Goal: Task Accomplishment & Management: Manage account settings

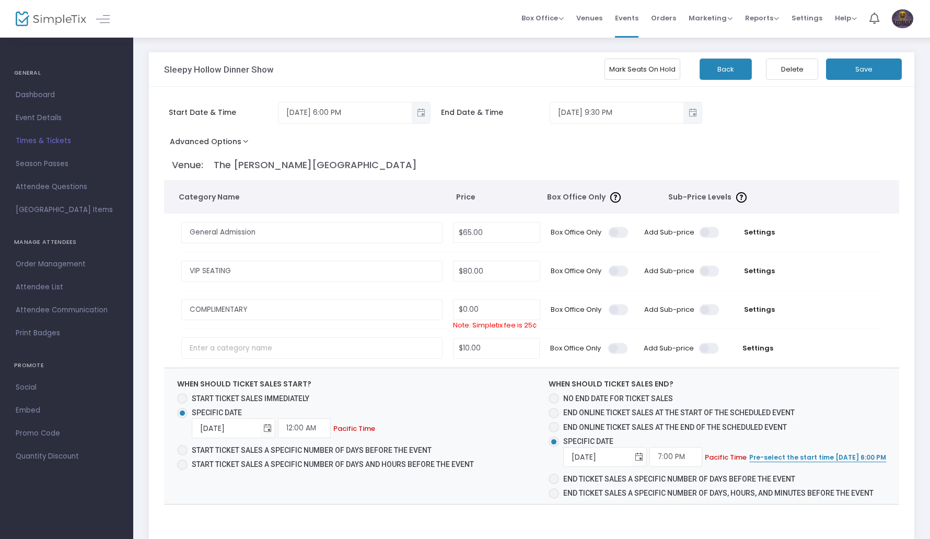
click at [243, 142] on button "Advanced Options" at bounding box center [211, 143] width 95 height 19
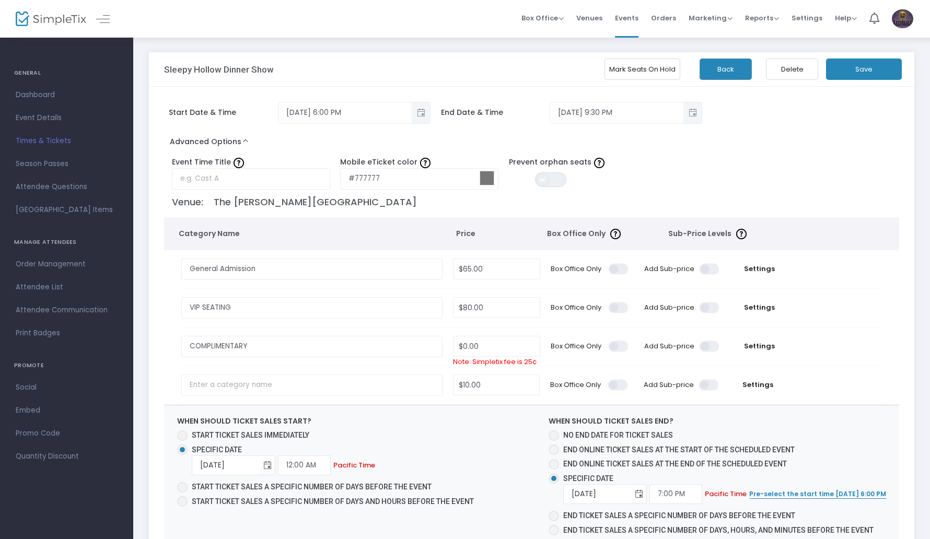
click at [542, 175] on span at bounding box center [543, 179] width 13 height 13
click at [560, 179] on span at bounding box center [558, 179] width 13 height 13
click at [643, 176] on div "Prevent orphan seats ON OFF" at bounding box center [588, 173] width 169 height 32
click at [67, 211] on span "[GEOGRAPHIC_DATA] Items" at bounding box center [67, 210] width 102 height 14
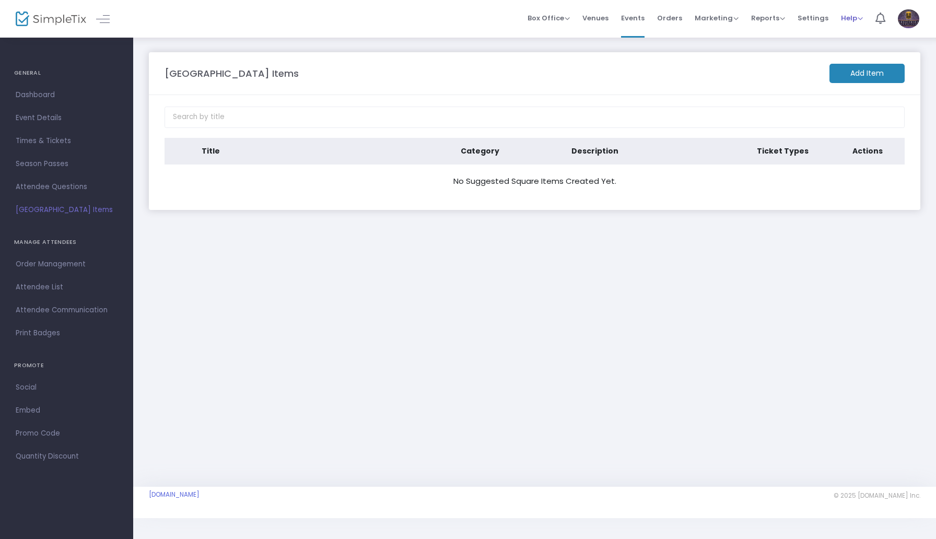
click at [855, 18] on span "Help" at bounding box center [852, 18] width 22 height 10
click at [805, 18] on span "Settings" at bounding box center [813, 18] width 31 height 27
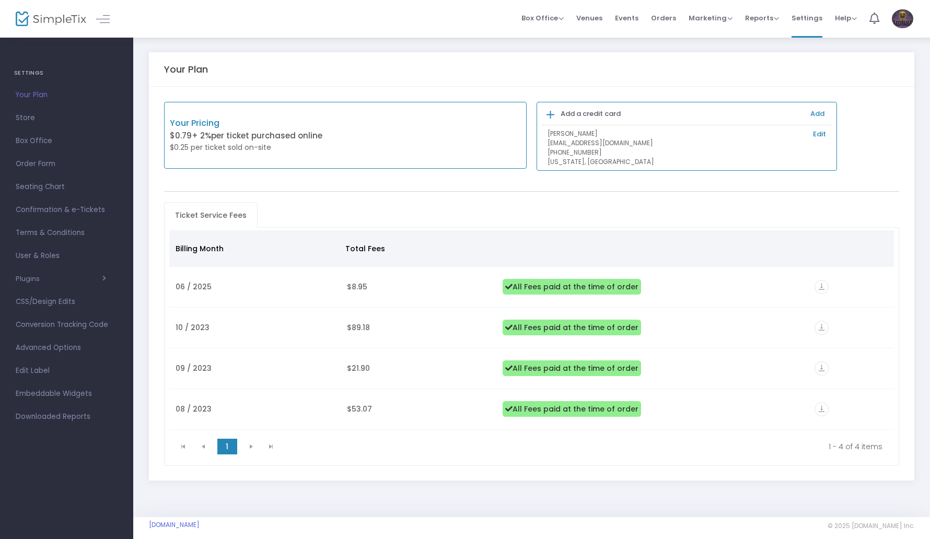
click at [34, 75] on h4 "SETTINGS" at bounding box center [66, 73] width 105 height 21
click at [27, 122] on span "Store" at bounding box center [67, 118] width 102 height 14
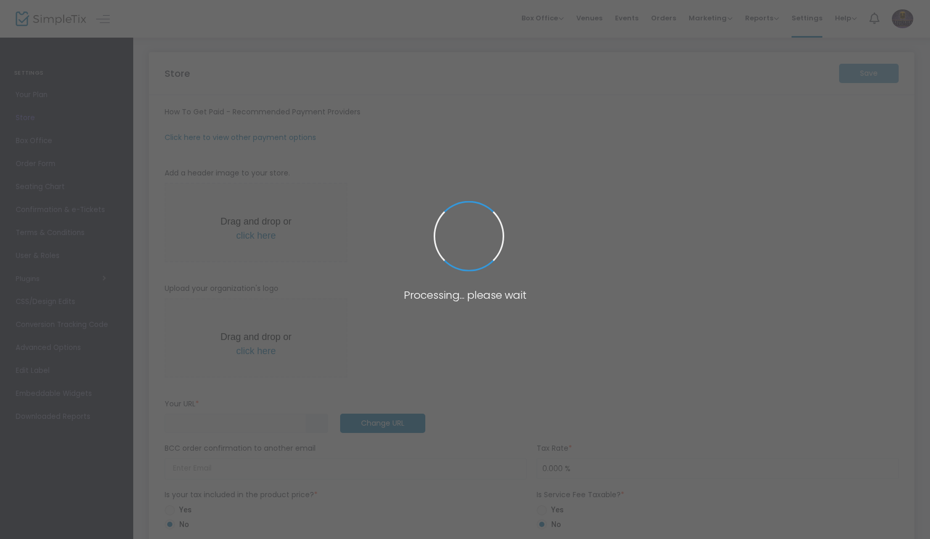
type input "[URL]"
type input "Frolicking Chronicles LLC"
type input "[PHONE_NUMBER]"
type input "[EMAIL_ADDRESS][DOMAIN_NAME]"
type input "FrolickingChronicles"
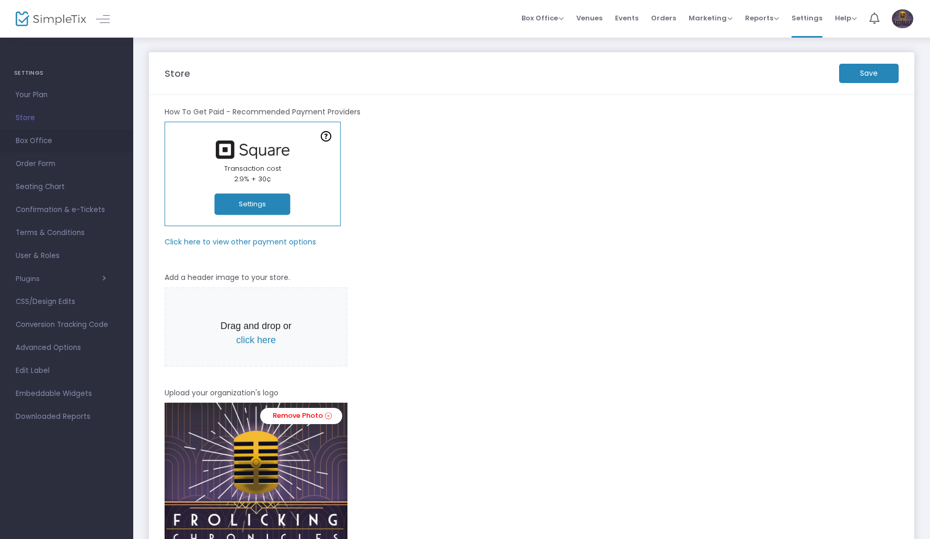
click at [29, 141] on span "Box Office" at bounding box center [67, 141] width 102 height 14
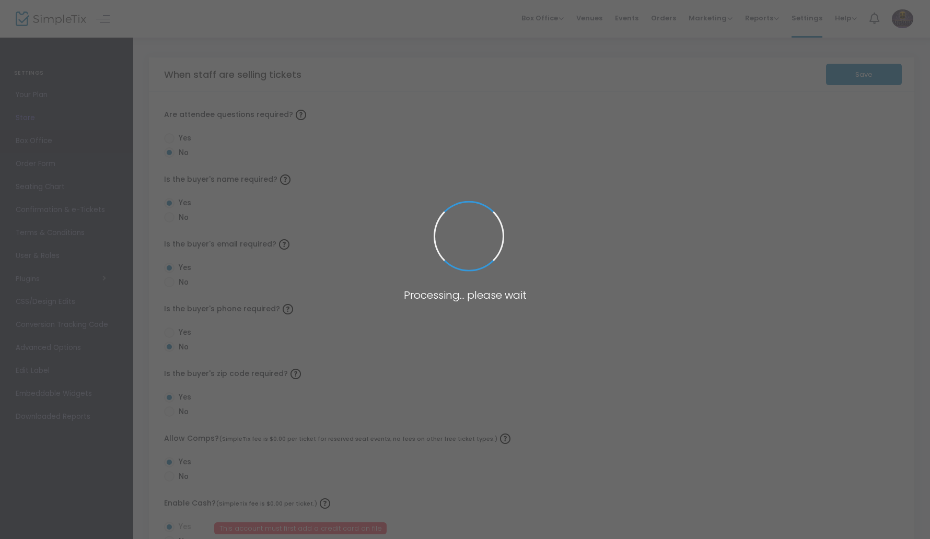
radio input "true"
radio input "false"
radio input "true"
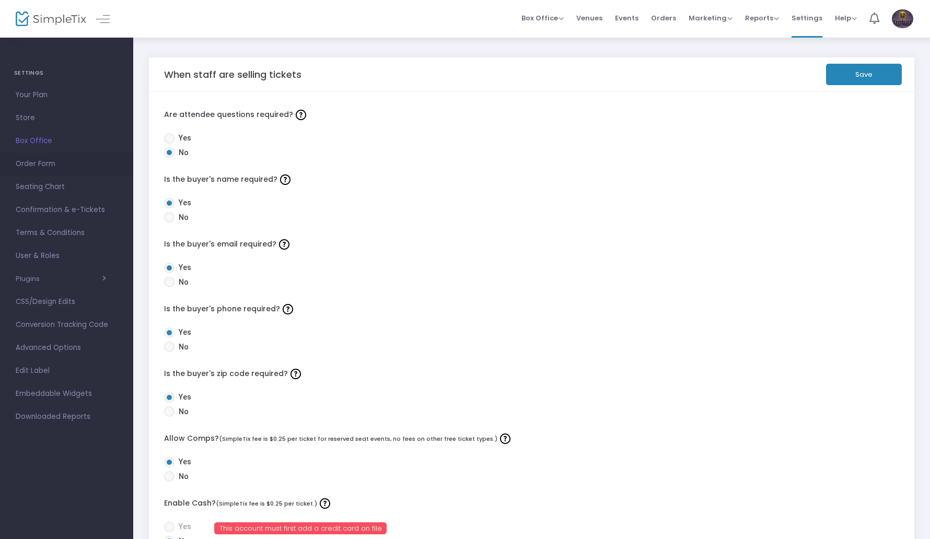
click at [31, 164] on span "Order Form" at bounding box center [67, 164] width 102 height 14
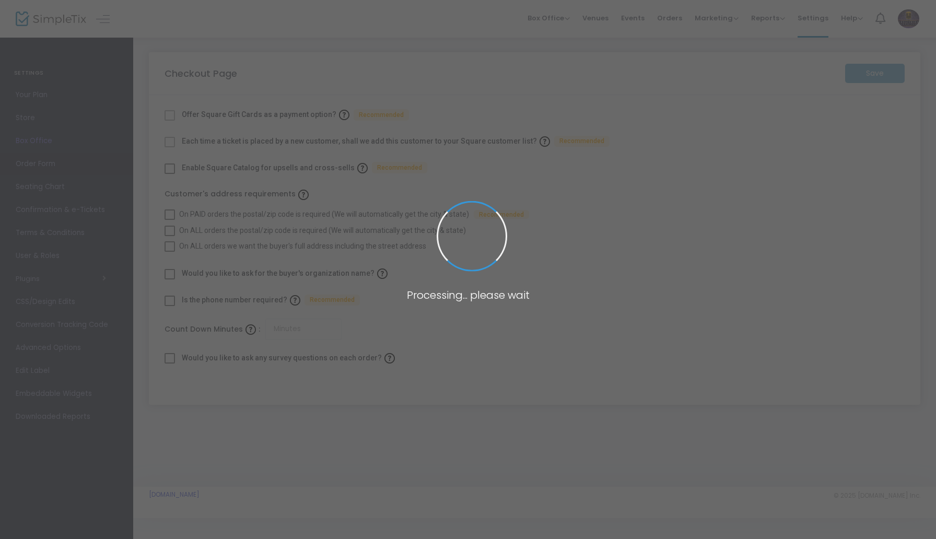
checkbox input "true"
type input "45"
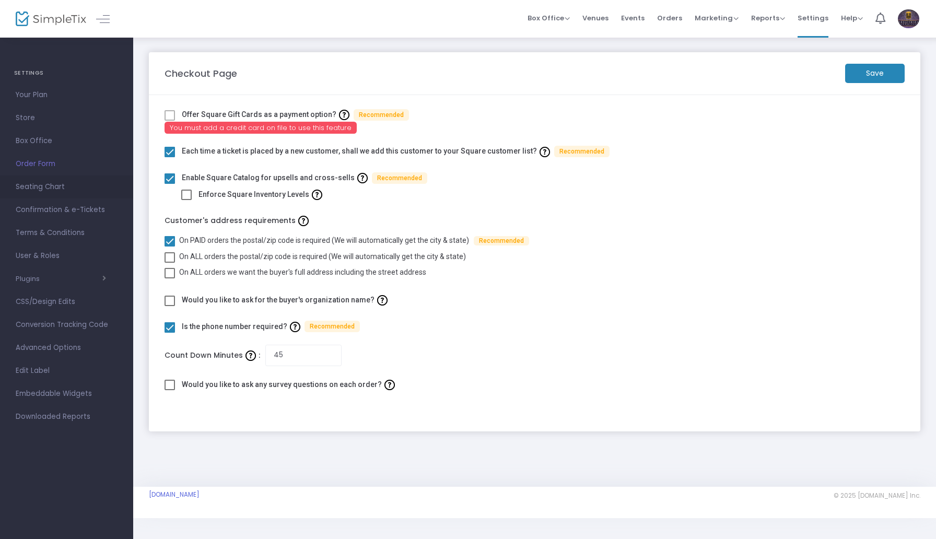
click at [34, 181] on span "Seating Chart" at bounding box center [67, 187] width 102 height 14
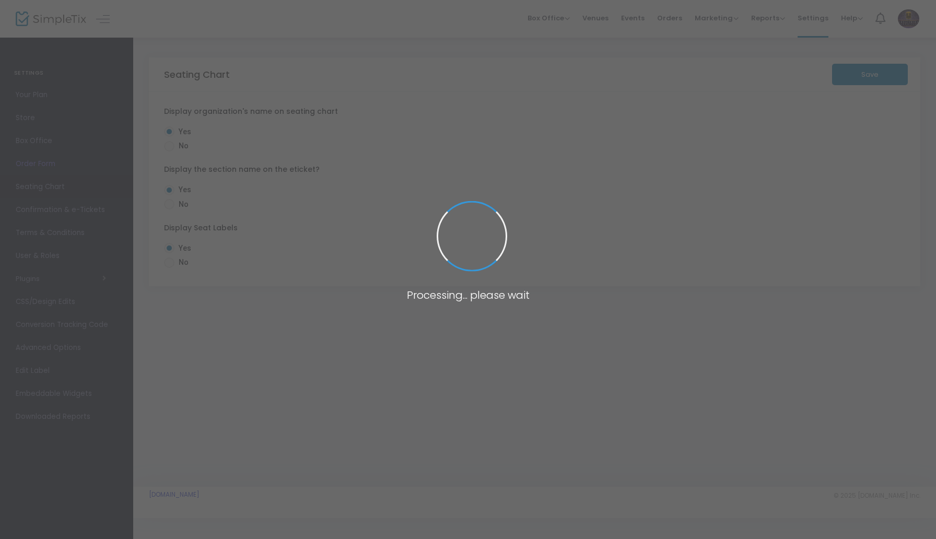
radio input "false"
radio input "true"
radio input "false"
radio input "true"
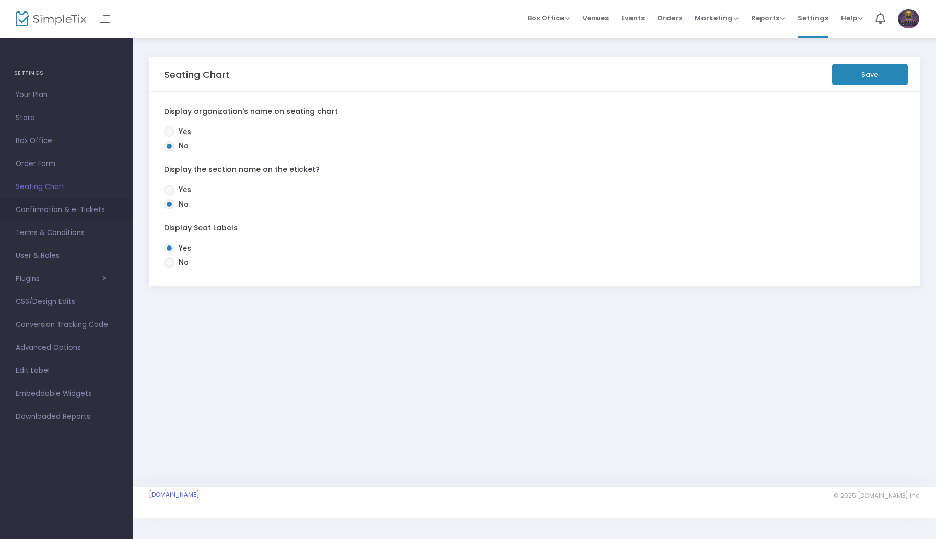
click at [40, 207] on span "Confirmation & e-Tickets" at bounding box center [67, 210] width 102 height 14
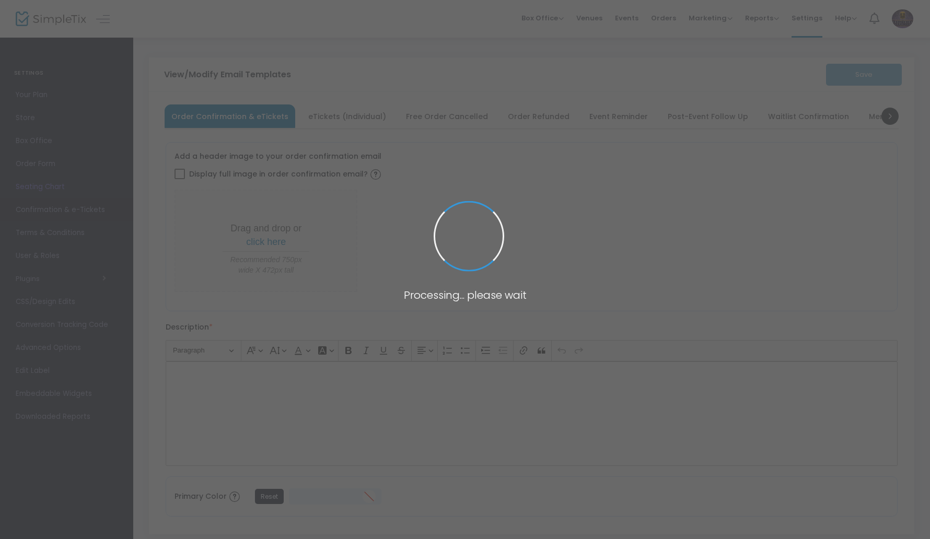
type input "[EMAIL_ADDRESS][DOMAIN_NAME]"
type input "Print and bring this ticket with you"
